Goal: Information Seeking & Learning: Learn about a topic

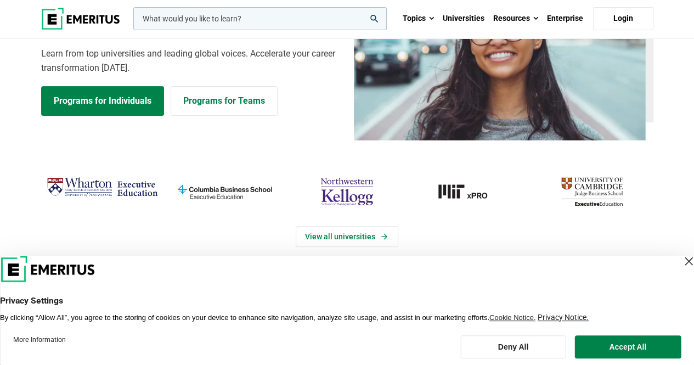
scroll to position [110, 0]
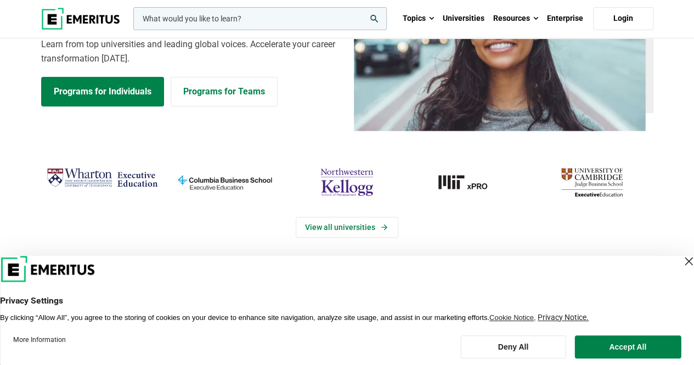
click at [618, 344] on button "Accept All" at bounding box center [627, 346] width 106 height 23
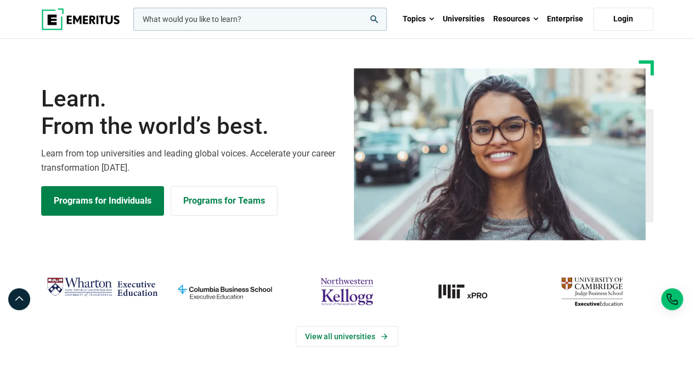
scroll to position [0, 0]
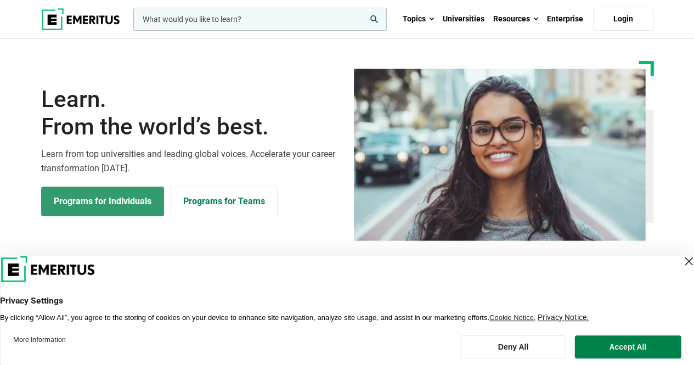
click at [120, 202] on link "Programs for Individuals" at bounding box center [102, 201] width 123 height 30
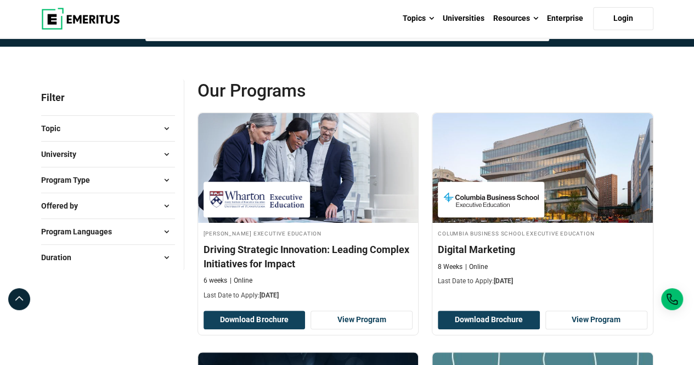
scroll to position [110, 0]
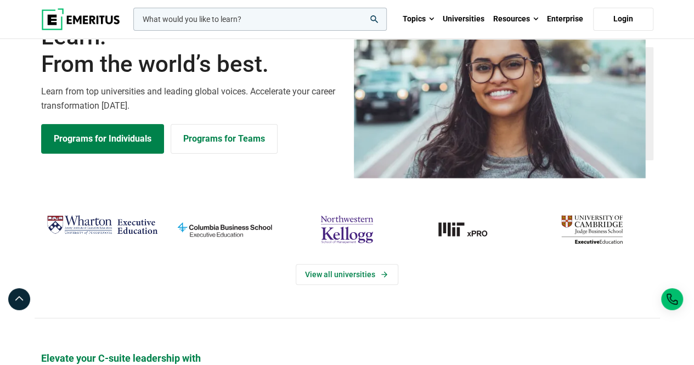
scroll to position [110, 0]
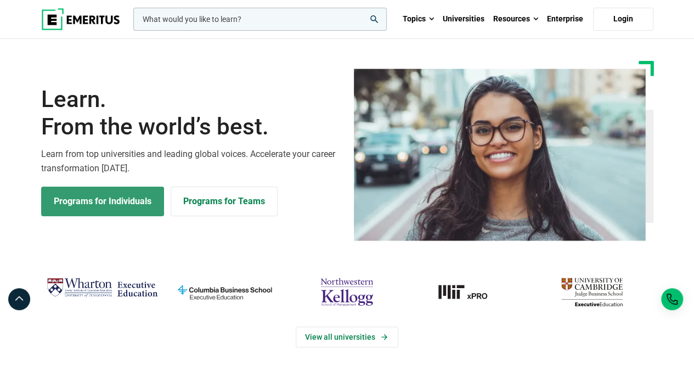
click at [130, 194] on link "Programs for Individuals" at bounding box center [102, 201] width 123 height 30
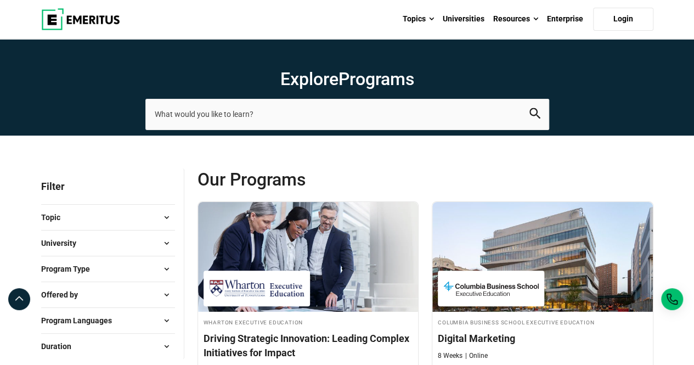
click at [105, 212] on button "Topic" at bounding box center [108, 217] width 134 height 16
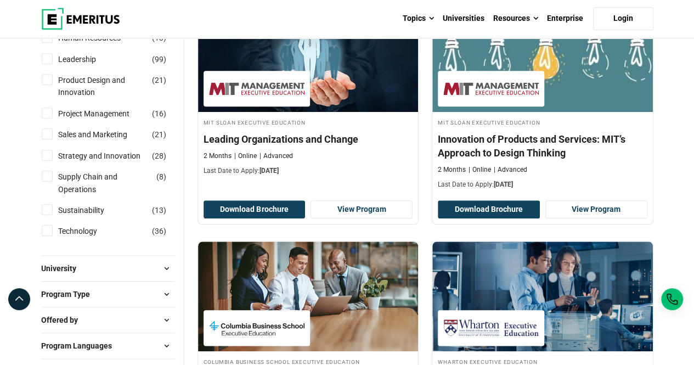
scroll to position [603, 0]
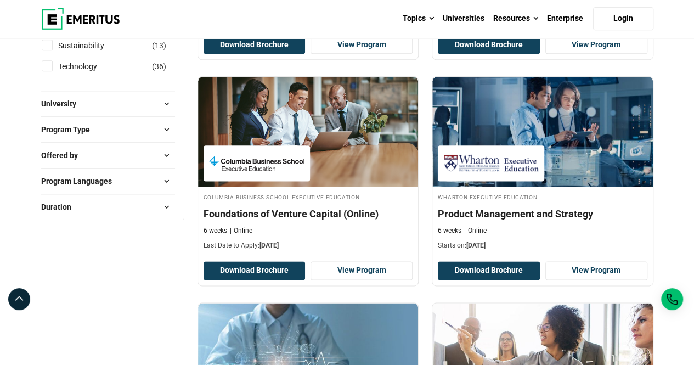
click at [152, 99] on button "University" at bounding box center [108, 103] width 134 height 16
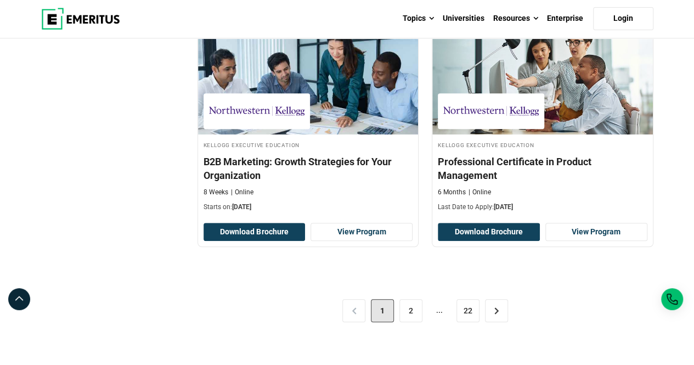
scroll to position [2139, 0]
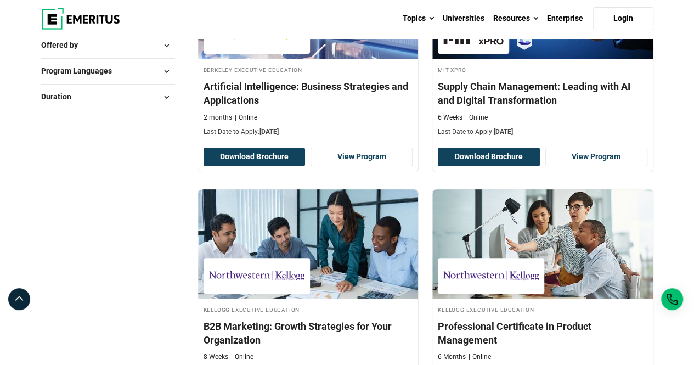
click at [164, 110] on div "Duration 1 year ( 2 ) 10 Months ( 1 ) 10 Weeks ( 12 ) 11 Months ( 1 ) 11 Weeks …" at bounding box center [108, 97] width 134 height 26
click at [165, 105] on span at bounding box center [167, 97] width 16 height 16
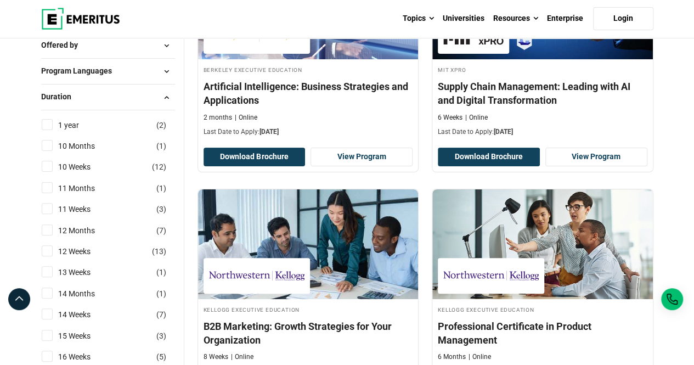
click at [168, 80] on span at bounding box center [167, 71] width 16 height 16
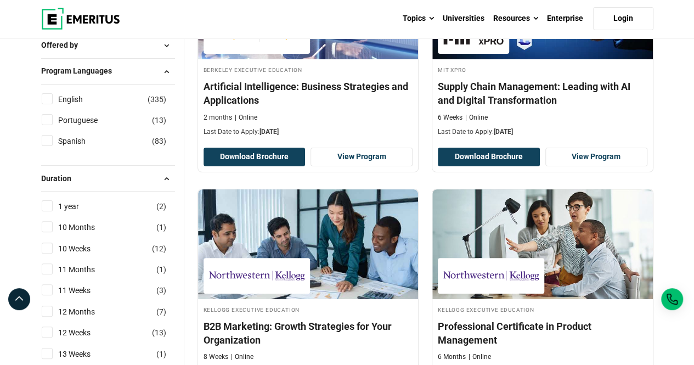
click at [168, 54] on span at bounding box center [167, 45] width 16 height 16
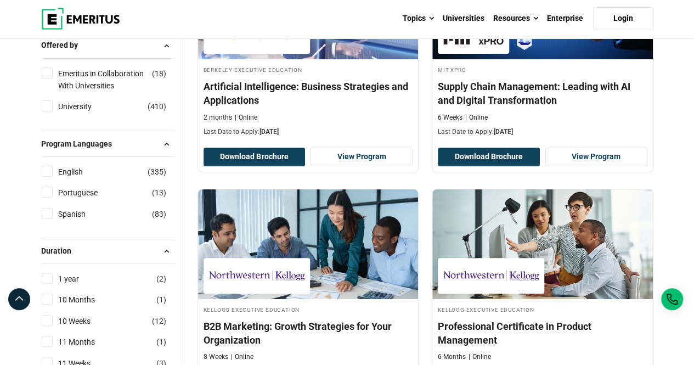
scroll to position [2084, 0]
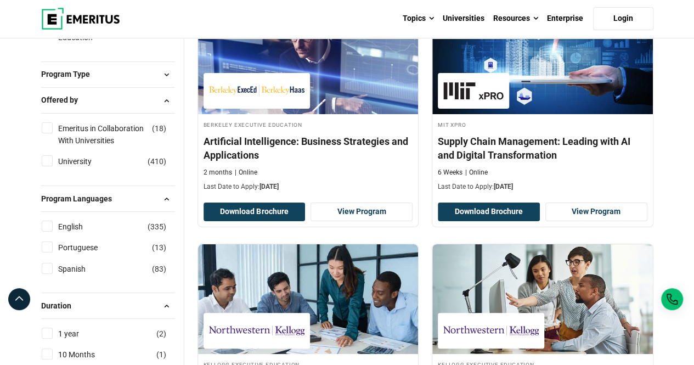
click at [157, 83] on button "Program Type" at bounding box center [108, 74] width 134 height 16
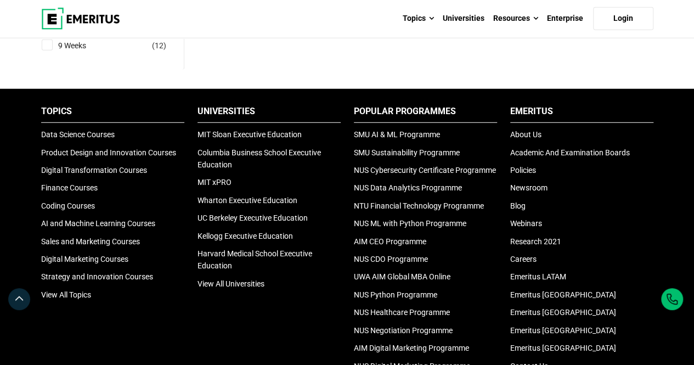
scroll to position [3465, 0]
